Goal: Information Seeking & Learning: Compare options

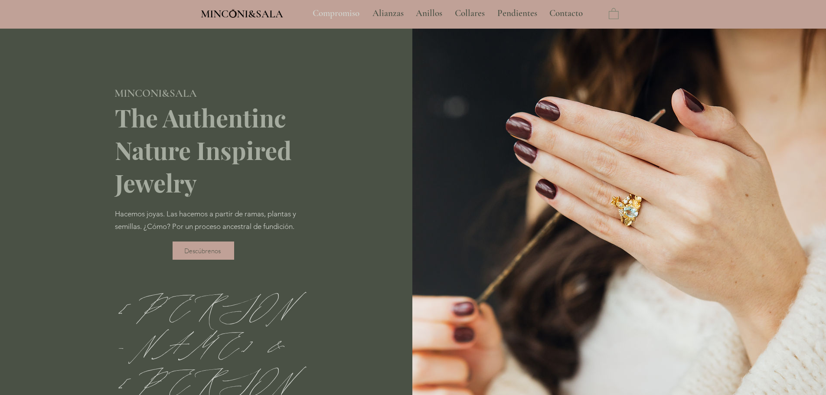
click at [349, 12] on p "Compromiso" at bounding box center [336, 14] width 56 height 22
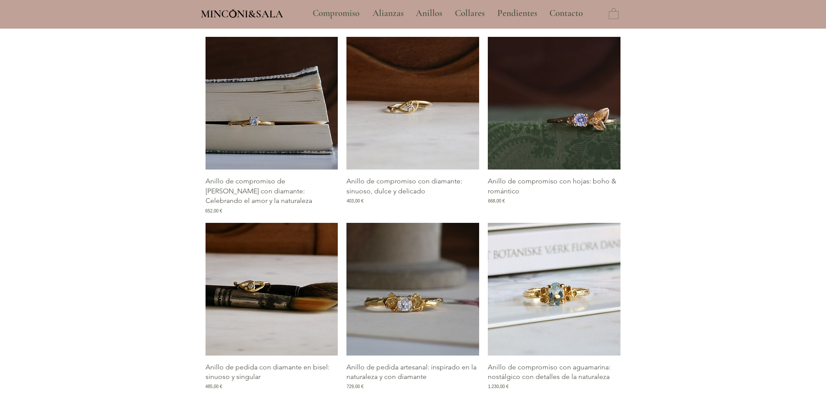
scroll to position [564, 0]
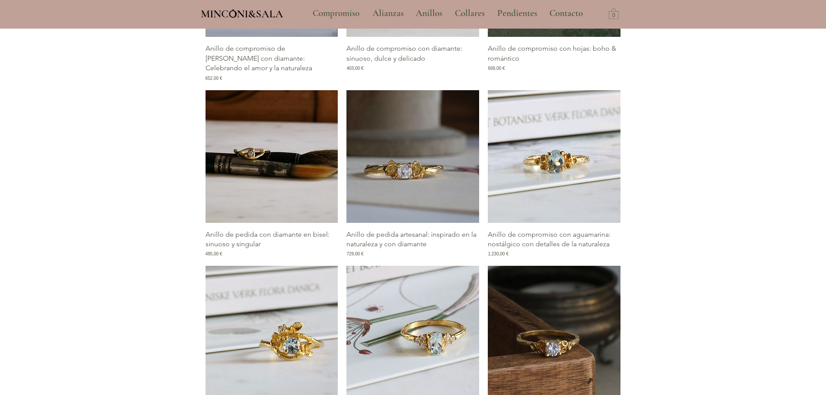
type input "**********"
select select "**********"
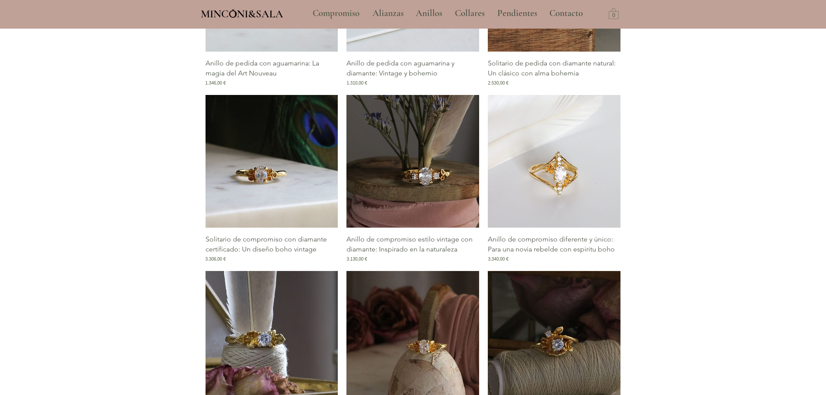
scroll to position [1128, 0]
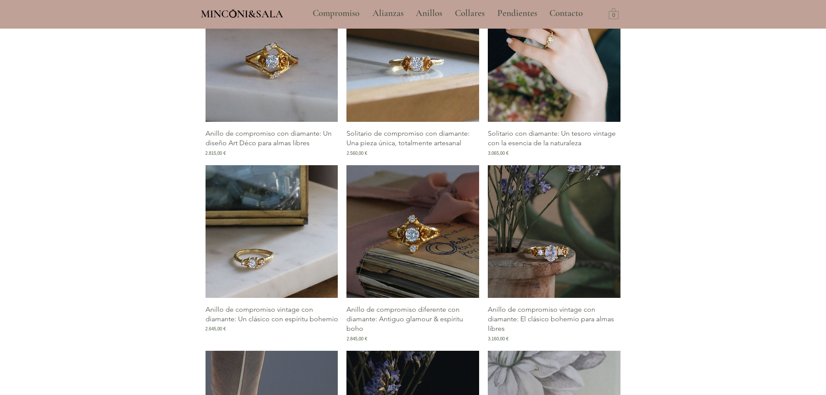
scroll to position [1431, 0]
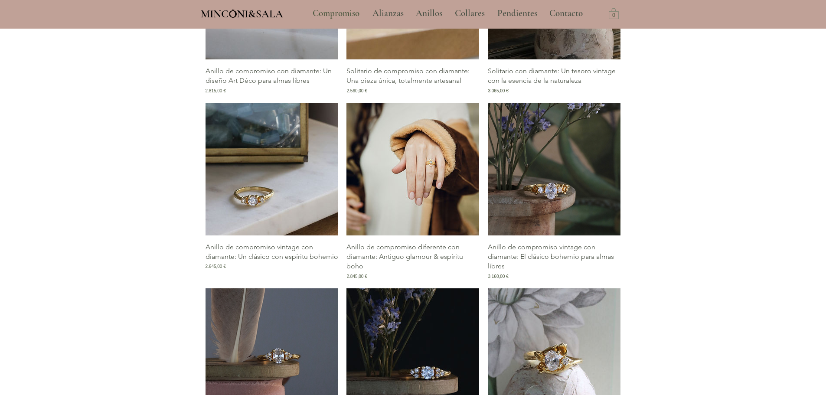
click at [347, 103] on link "Galería de Anillo de compromiso diferente con diamante: Antiguo glamour & espír…" at bounding box center [413, 169] width 133 height 133
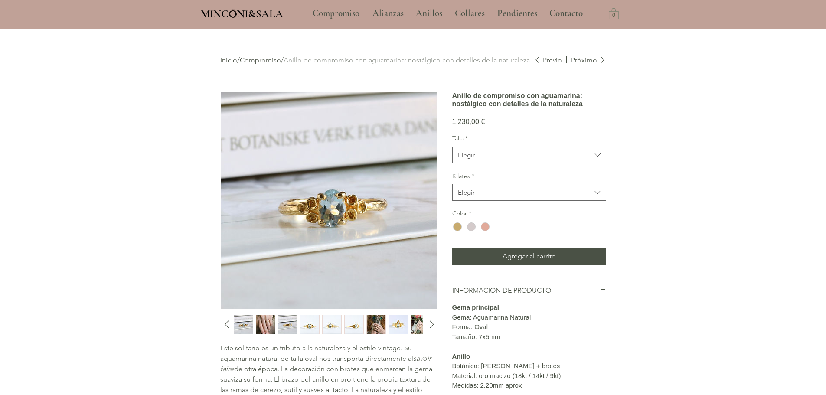
click at [271, 322] on img "2 / 12" at bounding box center [265, 324] width 19 height 19
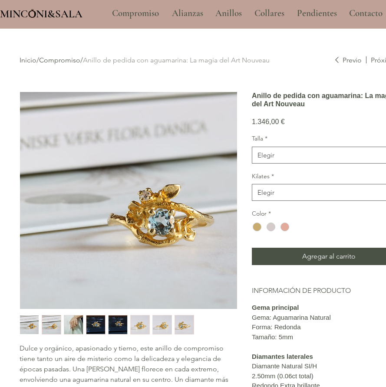
click at [71, 324] on img "3 / 8" at bounding box center [73, 324] width 19 height 19
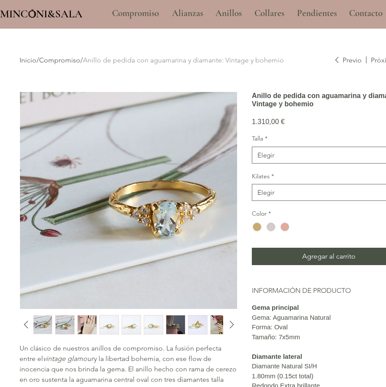
click at [84, 324] on img "3 / 13" at bounding box center [87, 324] width 19 height 19
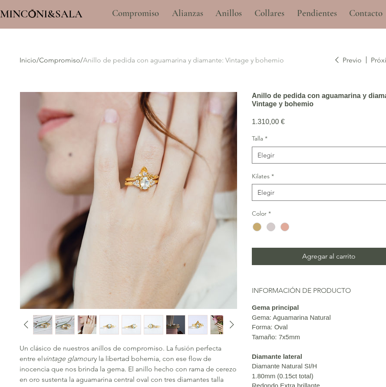
click at [216, 328] on img "9 / 13" at bounding box center [219, 324] width 19 height 19
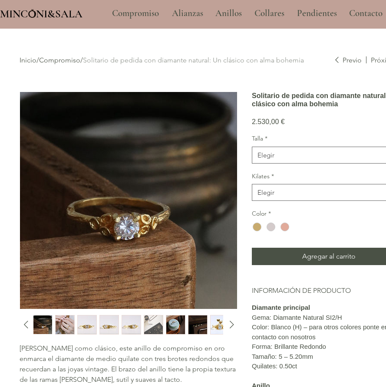
click at [63, 321] on img "2 / 13" at bounding box center [65, 324] width 19 height 19
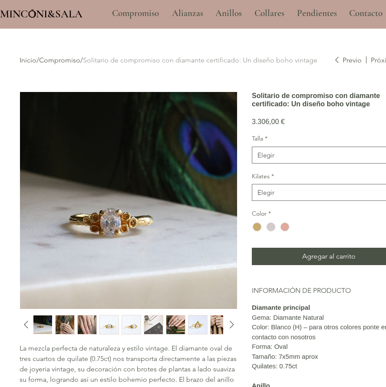
click at [67, 329] on img "2 / 13" at bounding box center [65, 324] width 19 height 19
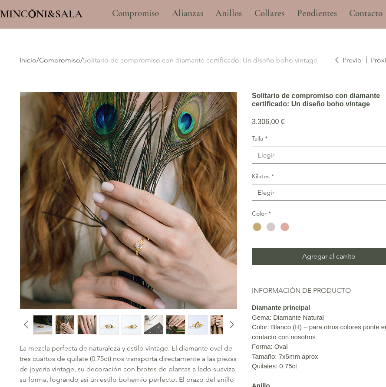
click at [218, 323] on img "9 / 13" at bounding box center [219, 324] width 19 height 19
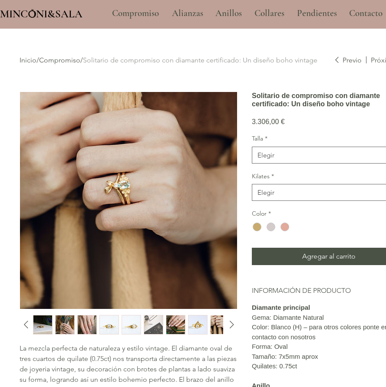
click at [181, 330] on img "7 / 13" at bounding box center [175, 324] width 19 height 19
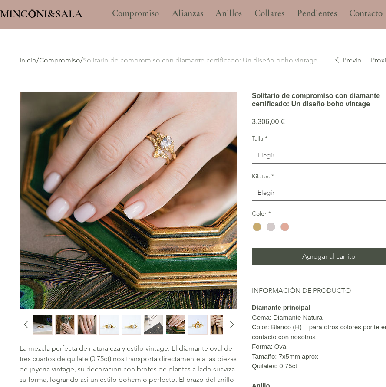
click at [216, 328] on img "9 / 13" at bounding box center [219, 324] width 19 height 19
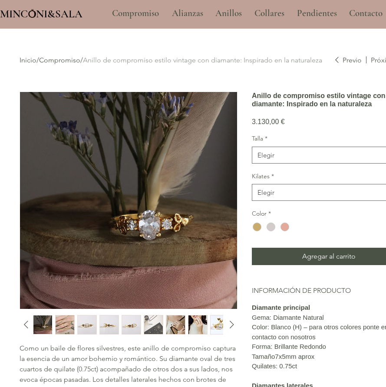
click at [194, 329] on img "8 / 14" at bounding box center [197, 324] width 19 height 19
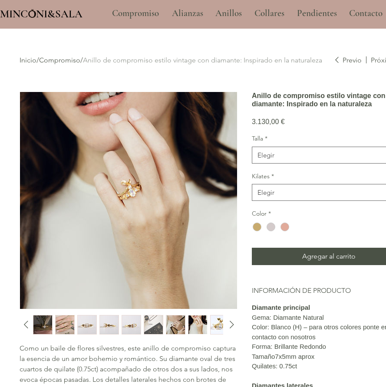
click at [173, 327] on img "7 / 14" at bounding box center [175, 324] width 19 height 19
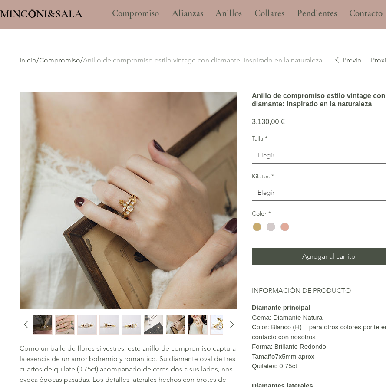
click at [200, 321] on img "8 / 14" at bounding box center [197, 324] width 19 height 19
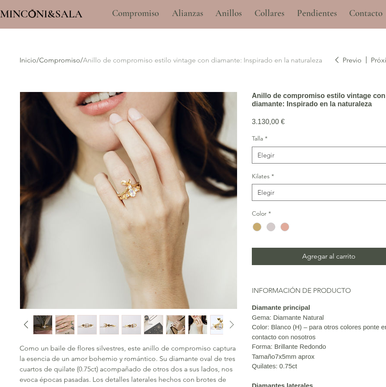
click at [229, 322] on icon "Diapositiva siguiente" at bounding box center [231, 324] width 13 height 13
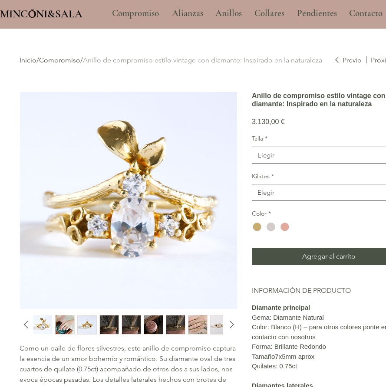
click at [72, 330] on img "10 / 14" at bounding box center [65, 324] width 19 height 19
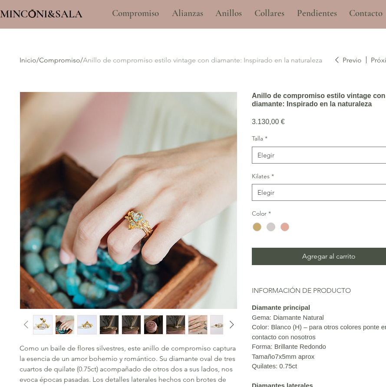
click at [29, 329] on icon "Diapositiva anterior" at bounding box center [26, 324] width 13 height 13
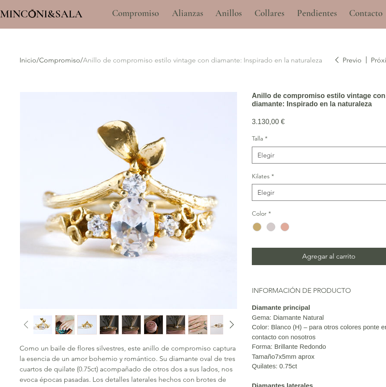
click at [25, 329] on icon "Diapositiva anterior" at bounding box center [26, 324] width 13 height 13
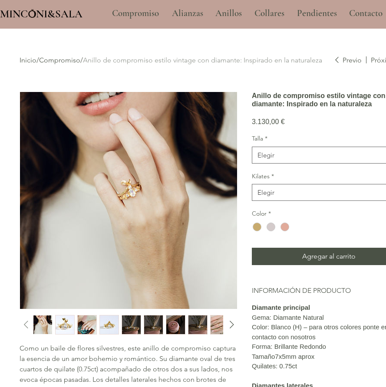
click at [26, 326] on icon "Diapositiva anterior" at bounding box center [26, 325] width 4 height 8
click at [47, 324] on img "8 / 14" at bounding box center [42, 324] width 19 height 19
click at [47, 322] on img "8 / 14" at bounding box center [42, 324] width 19 height 19
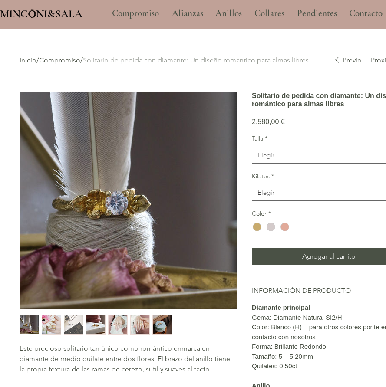
click at [138, 322] on img "6 / 7" at bounding box center [140, 324] width 19 height 19
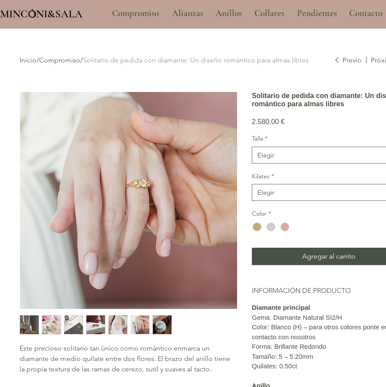
click at [124, 327] on img "5 / 7" at bounding box center [117, 324] width 19 height 19
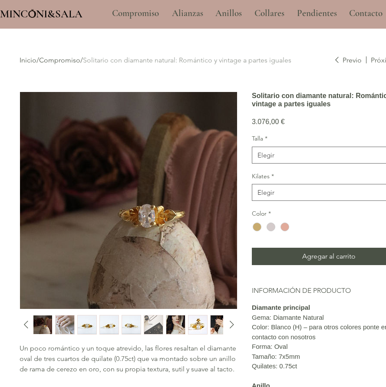
click at [177, 322] on img "7 / 11" at bounding box center [175, 324] width 19 height 19
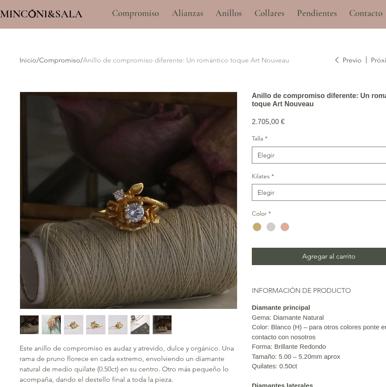
click at [57, 329] on img "2 / 7" at bounding box center [51, 324] width 19 height 19
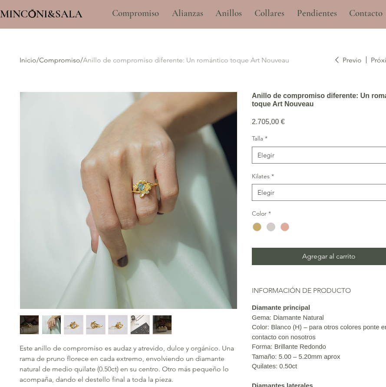
click at [75, 323] on img "3 / 7" at bounding box center [73, 324] width 19 height 19
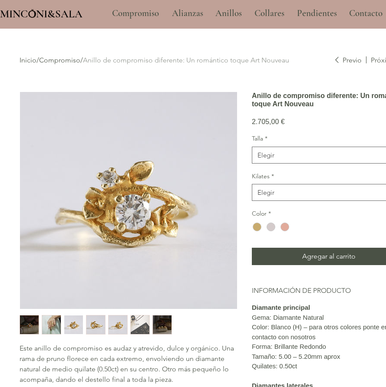
click at [49, 326] on img "2 / 7" at bounding box center [51, 324] width 19 height 19
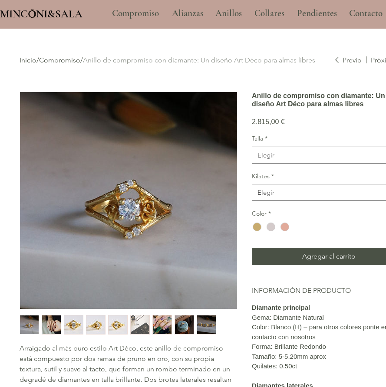
click at [49, 332] on img "2 / 9" at bounding box center [51, 324] width 19 height 19
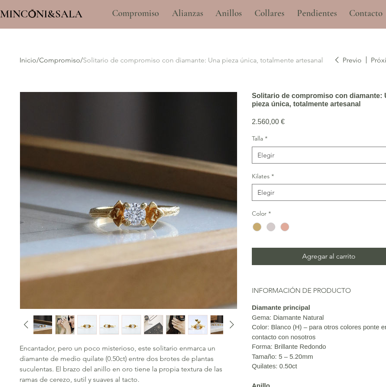
click at [172, 327] on img "7 / 11" at bounding box center [175, 324] width 19 height 19
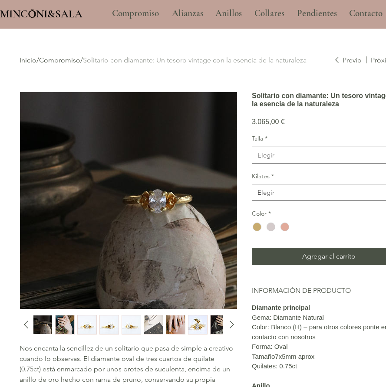
click at [216, 326] on img "9 / 14" at bounding box center [219, 324] width 19 height 19
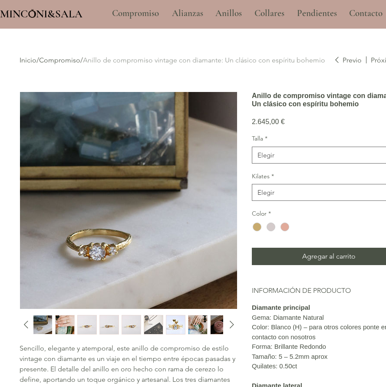
click at [196, 329] on img "8 / 12" at bounding box center [197, 324] width 19 height 19
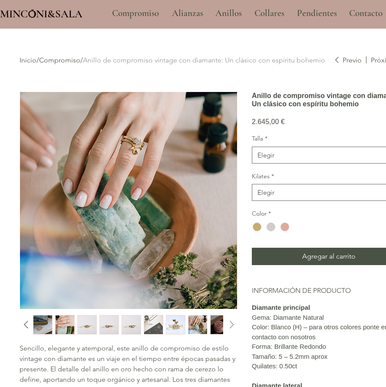
click at [226, 324] on icon "Diapositiva siguiente" at bounding box center [231, 324] width 13 height 13
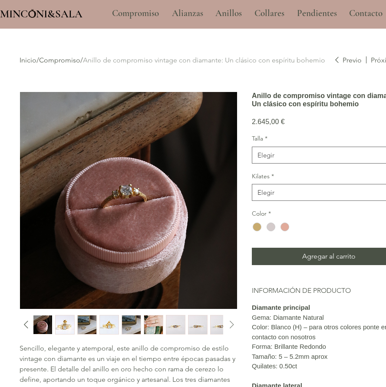
click at [232, 321] on icon "Diapositiva siguiente" at bounding box center [231, 324] width 13 height 13
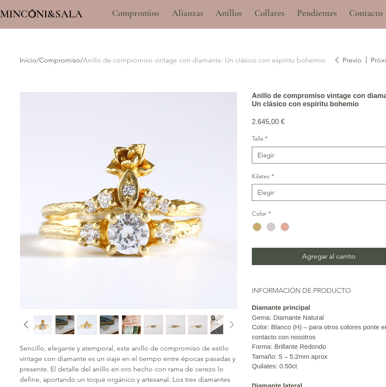
click at [232, 321] on icon "Diapositiva siguiente" at bounding box center [231, 324] width 13 height 13
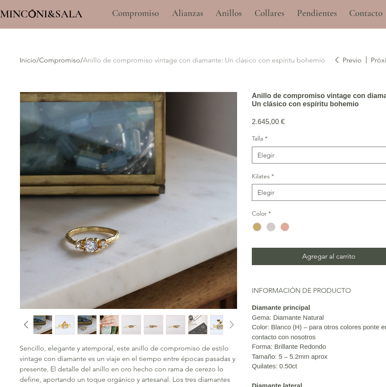
click at [232, 321] on icon "Diapositiva siguiente" at bounding box center [231, 324] width 13 height 13
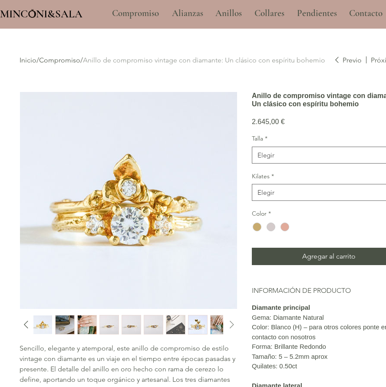
click at [232, 321] on icon "Diapositiva siguiente" at bounding box center [231, 324] width 13 height 13
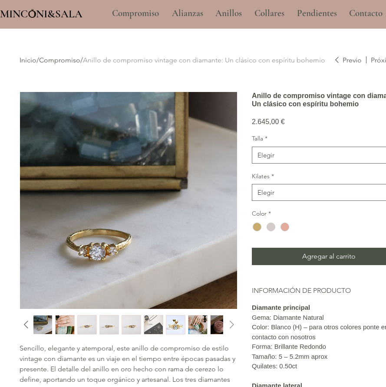
click at [232, 321] on icon "Diapositiva siguiente" at bounding box center [231, 324] width 13 height 13
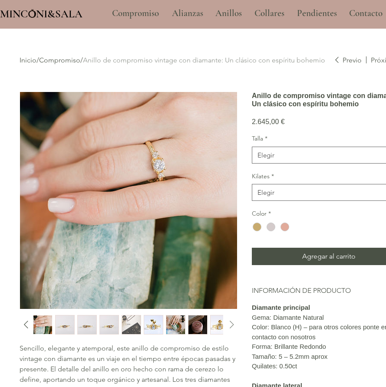
click at [232, 321] on icon "Diapositiva siguiente" at bounding box center [231, 324] width 13 height 13
click at [175, 328] on img "8 / 12" at bounding box center [175, 324] width 19 height 19
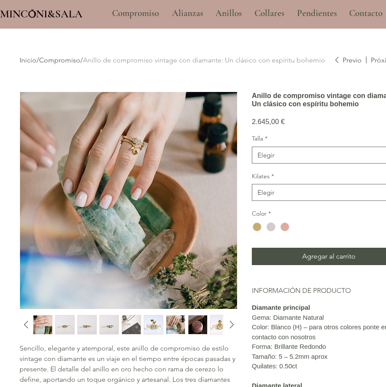
click at [48, 332] on img "2 / 12" at bounding box center [42, 324] width 19 height 19
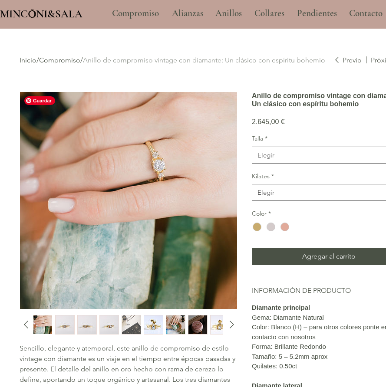
click at [110, 205] on img "main content" at bounding box center [128, 200] width 217 height 217
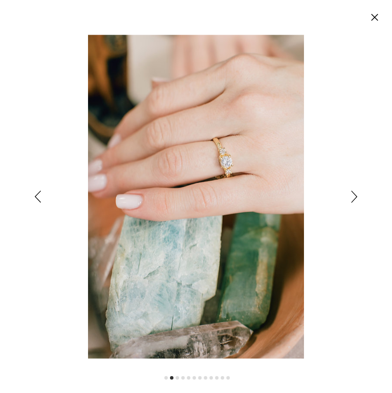
click at [373, 18] on icon "Cerrar" at bounding box center [374, 17] width 7 height 7
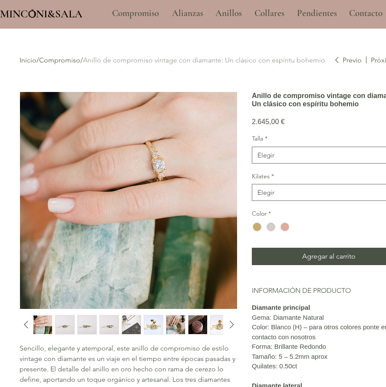
click at [181, 327] on img "8 / 12" at bounding box center [175, 324] width 19 height 19
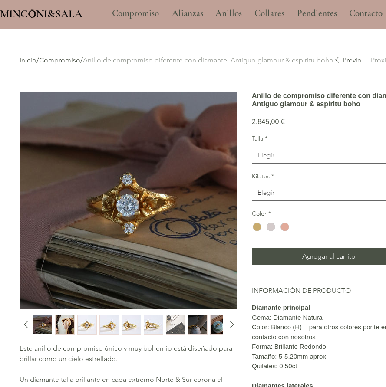
click at [67, 328] on img "2 / 11" at bounding box center [65, 324] width 19 height 19
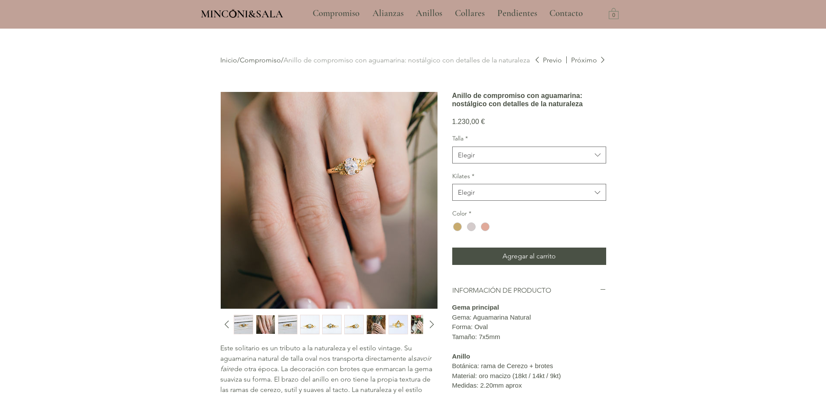
click at [379, 328] on img "7 / 12" at bounding box center [376, 324] width 19 height 19
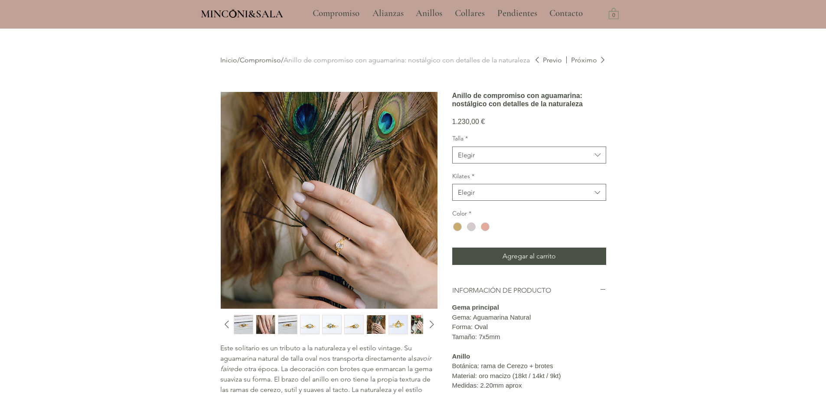
click at [419, 330] on img "9 / 12" at bounding box center [420, 324] width 19 height 19
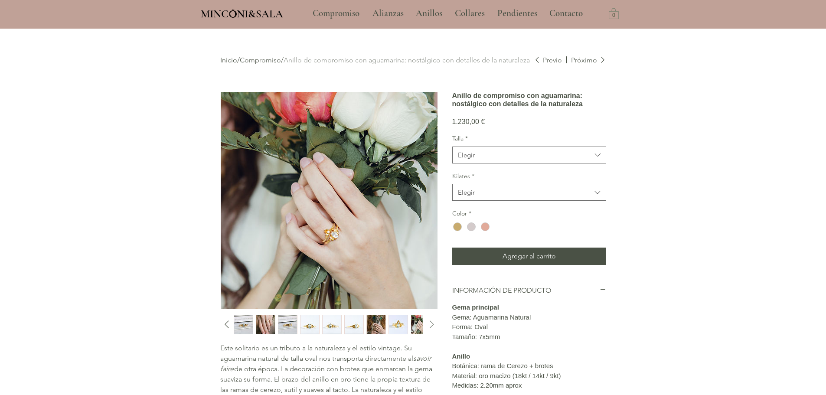
click at [430, 327] on icon "Diapositiva siguiente" at bounding box center [431, 324] width 13 height 13
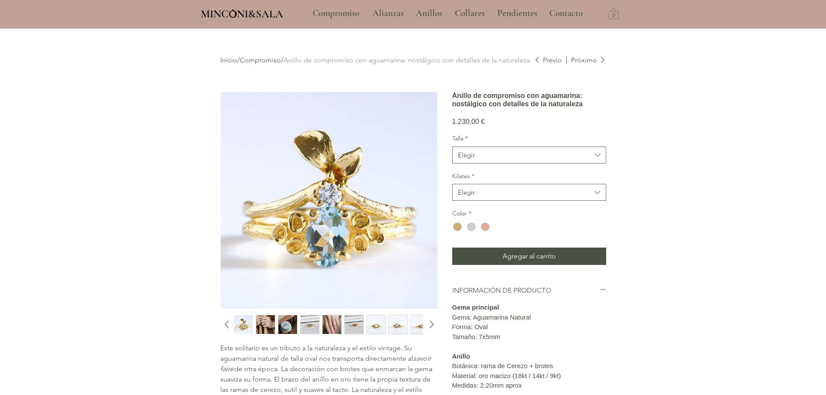
click at [340, 328] on img "2 / 12" at bounding box center [332, 324] width 19 height 19
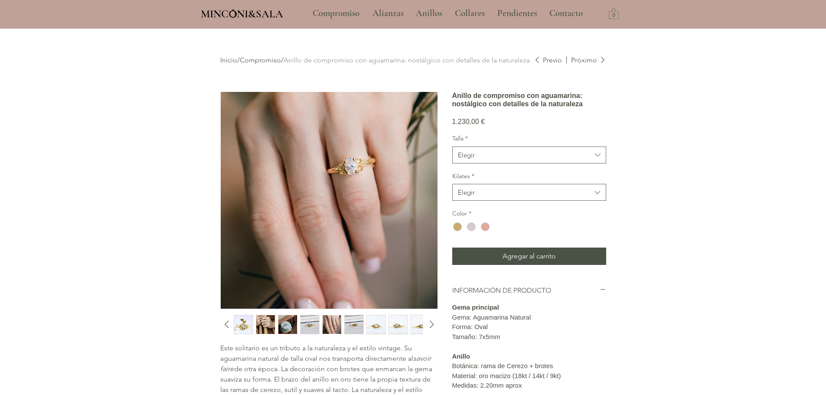
click at [265, 329] on img "11 / 12" at bounding box center [265, 324] width 19 height 19
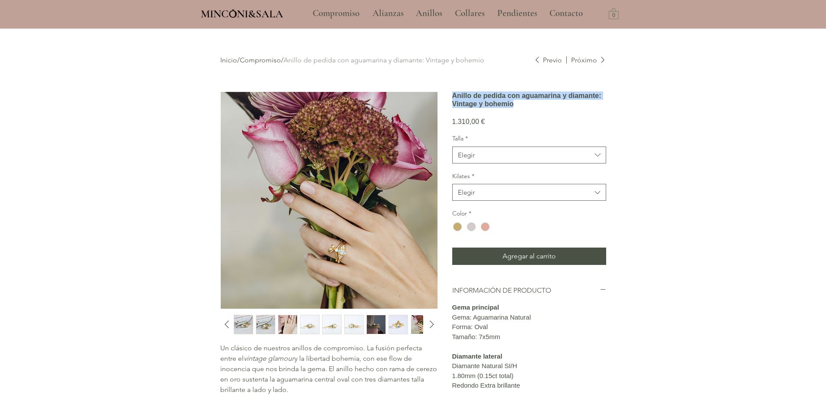
drag, startPoint x: 546, startPoint y: 126, endPoint x: 448, endPoint y: 98, distance: 101.6
click at [448, 98] on div "Un clásico de nuestros anillos de compromiso. La fusión perfecta entre el vinta…" at bounding box center [413, 347] width 386 height 511
copy h1 "Anillo de pedida con aguamarina y diamante: Vintage y bohemio"
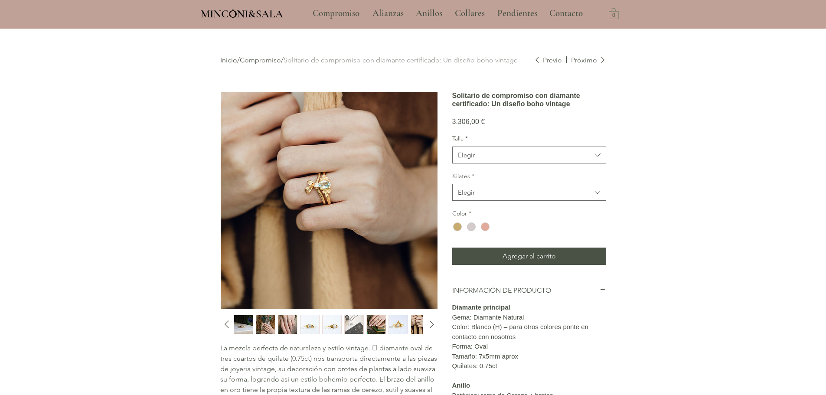
click at [266, 329] on img "2 / 13" at bounding box center [265, 324] width 19 height 19
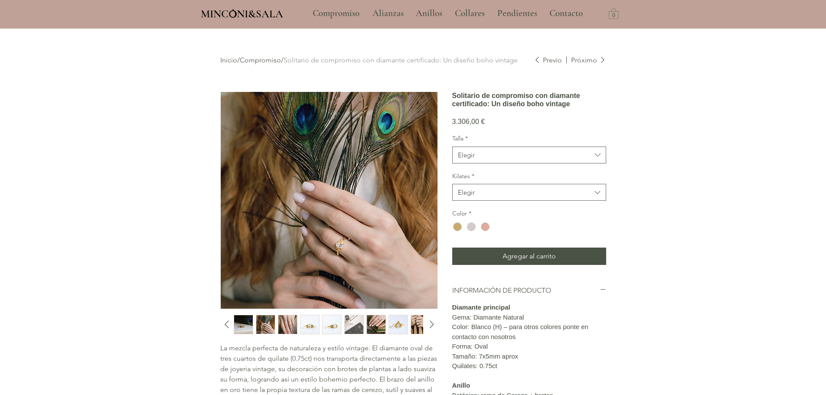
click at [286, 324] on img "3 / 13" at bounding box center [287, 324] width 19 height 19
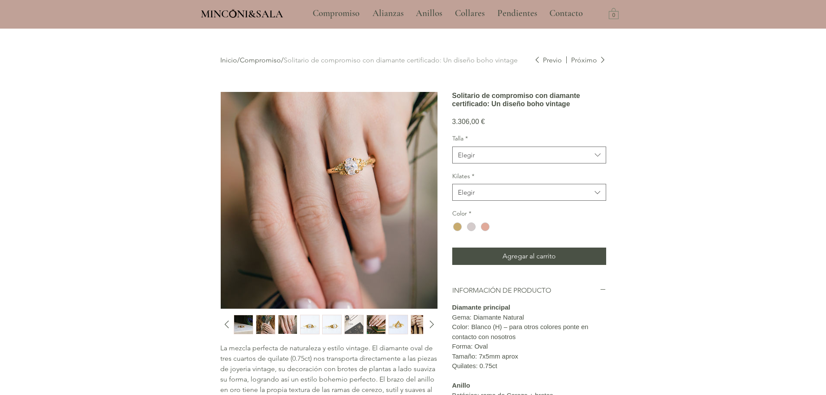
click at [271, 325] on img "2 / 13" at bounding box center [265, 324] width 19 height 19
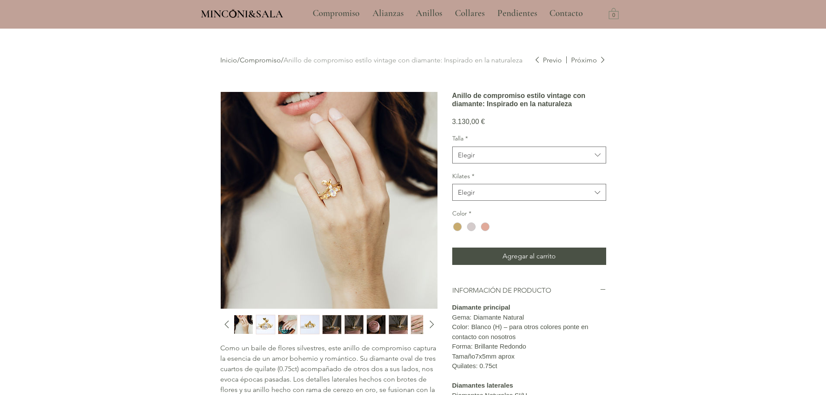
click at [282, 327] on img "10 / 14" at bounding box center [287, 324] width 19 height 19
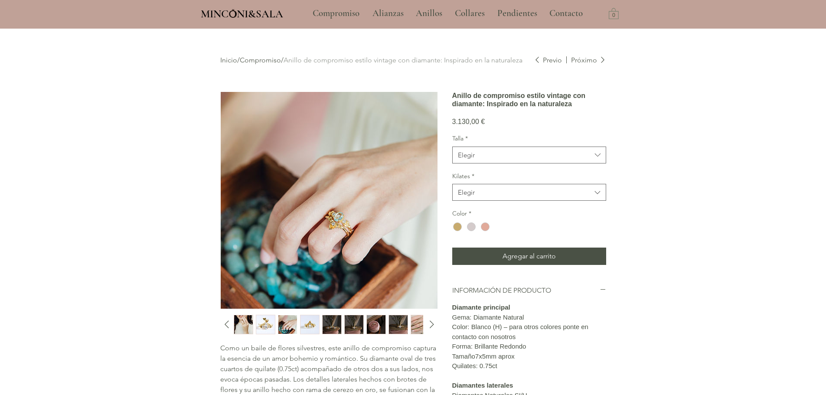
click at [242, 326] on img "8 / 14" at bounding box center [243, 324] width 19 height 19
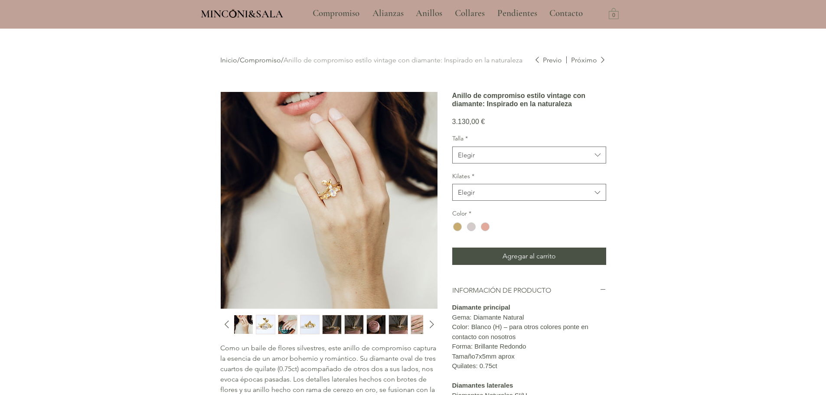
click at [648, 275] on div "main content" at bounding box center [413, 342] width 826 height 626
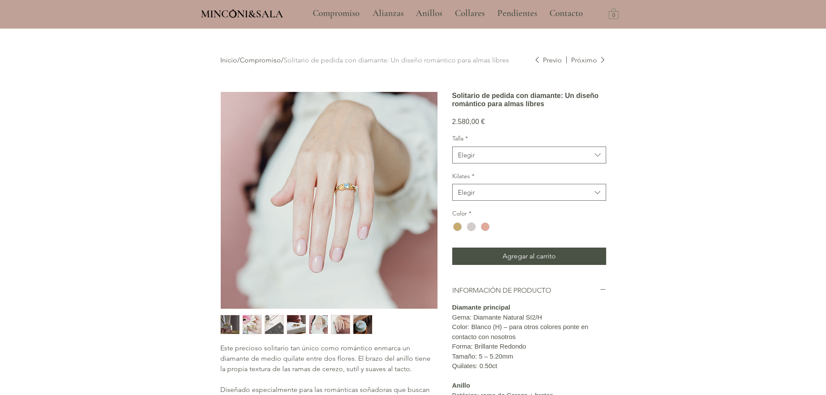
click at [337, 323] on img "6 / 7" at bounding box center [340, 324] width 19 height 19
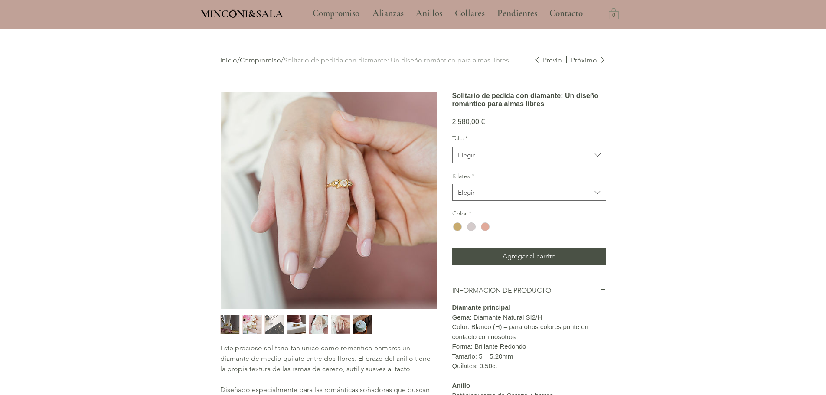
click at [360, 324] on img "7 / 7" at bounding box center [362, 324] width 19 height 19
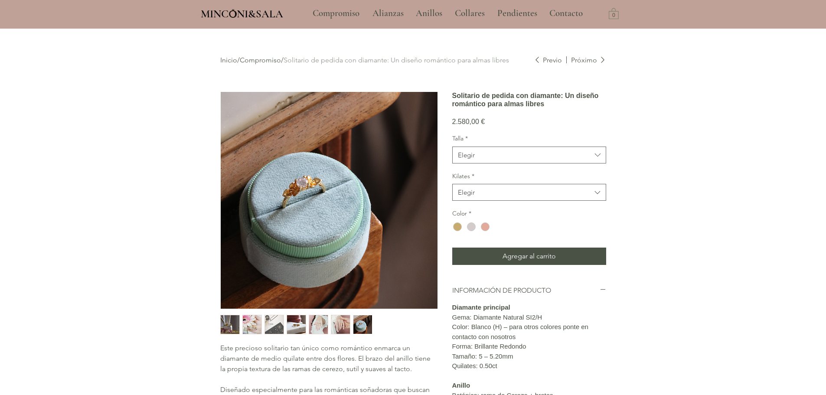
click at [232, 324] on img "1 / 7" at bounding box center [230, 324] width 19 height 19
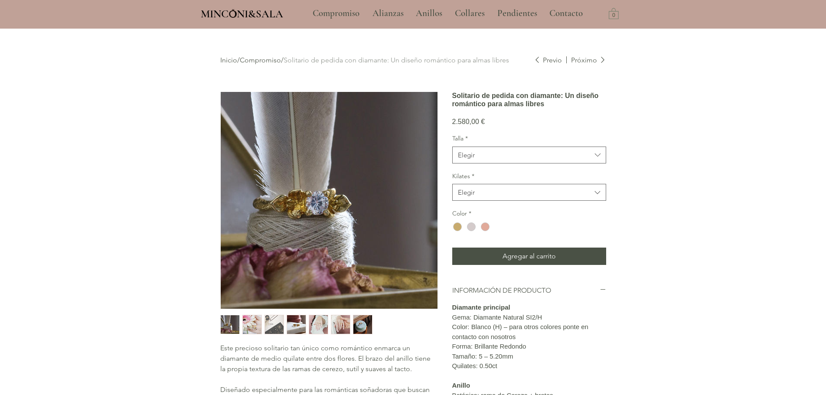
click at [334, 321] on img "6 / 7" at bounding box center [340, 324] width 19 height 19
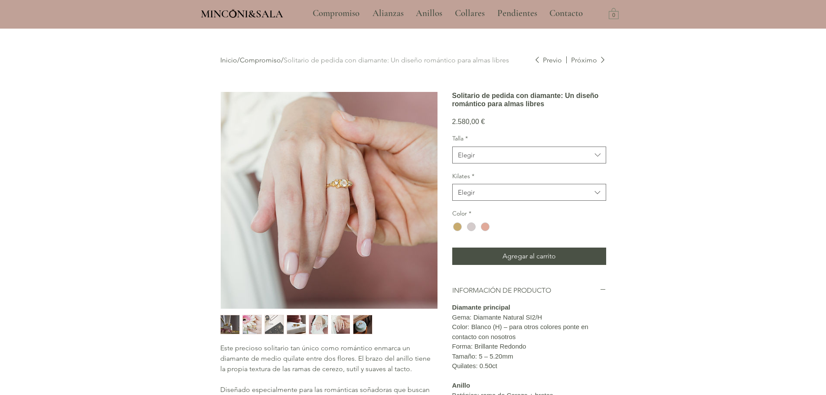
click at [314, 331] on img "5 / 7" at bounding box center [318, 324] width 19 height 19
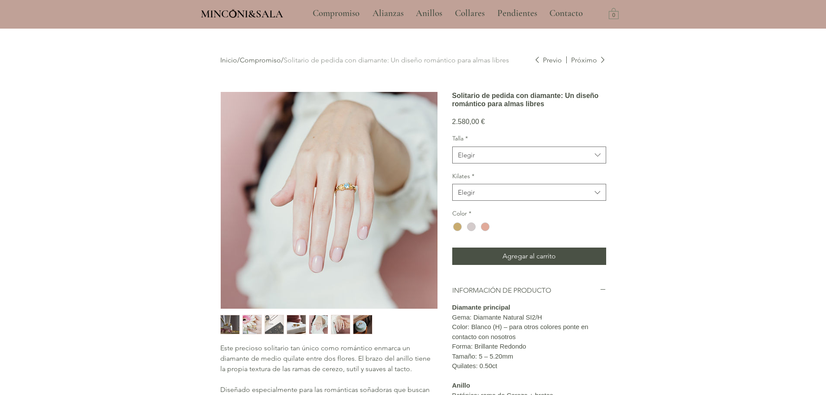
click at [234, 330] on img "1 / 7" at bounding box center [230, 324] width 19 height 19
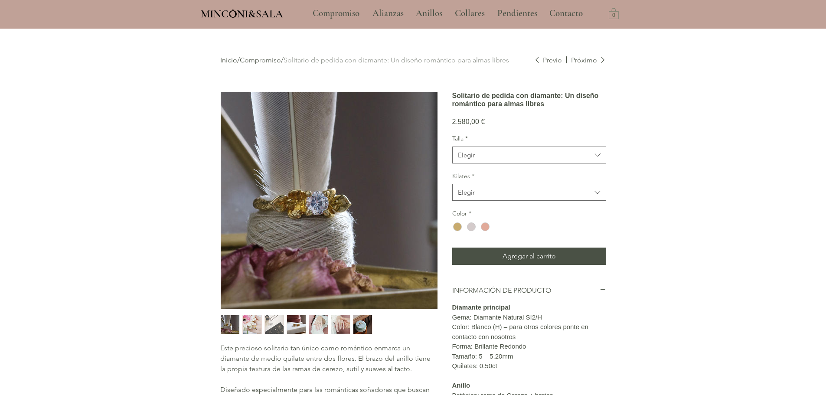
click at [319, 334] on img "5 / 7" at bounding box center [318, 324] width 19 height 19
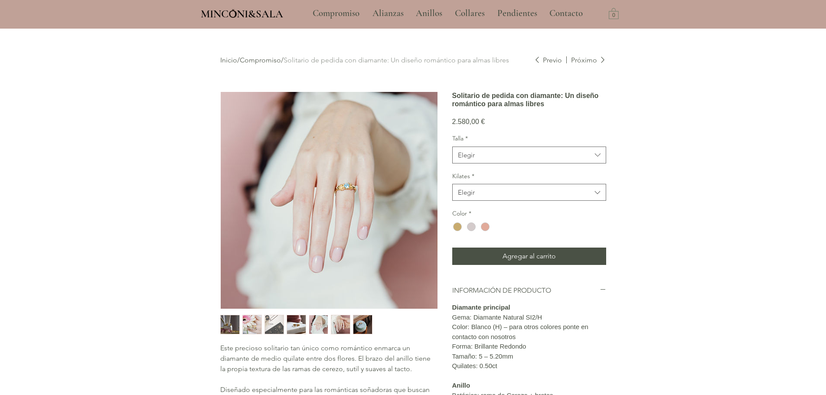
click at [355, 330] on img "7 / 7" at bounding box center [362, 324] width 19 height 19
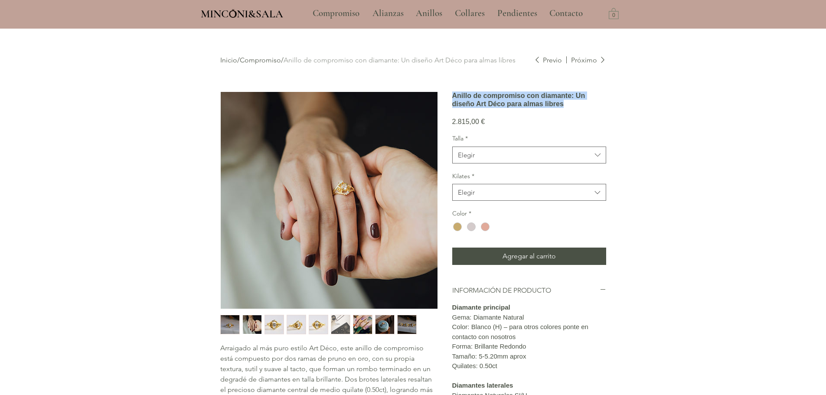
drag, startPoint x: 541, startPoint y: 127, endPoint x: 453, endPoint y: 99, distance: 92.2
click at [453, 99] on h1 "Anillo de compromiso con diamante: Un diseño Art Déco para almas libres" at bounding box center [529, 100] width 154 height 16
copy h1 "Anillo de compromiso con diamante: Un diseño Art Déco para almas libres"
